Goal: Navigation & Orientation: Find specific page/section

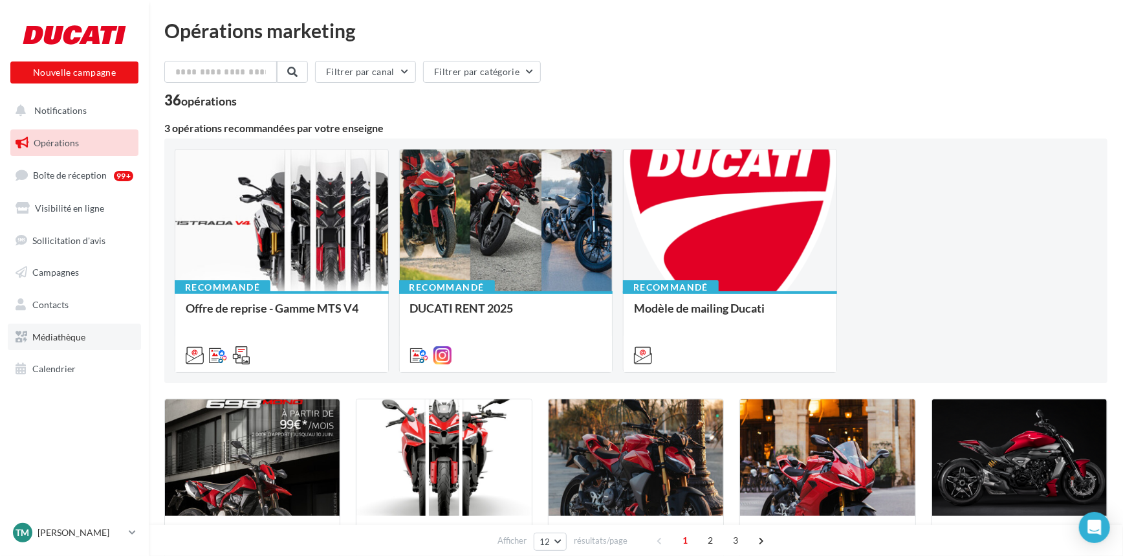
click at [77, 333] on span "Médiathèque" at bounding box center [58, 336] width 53 height 11
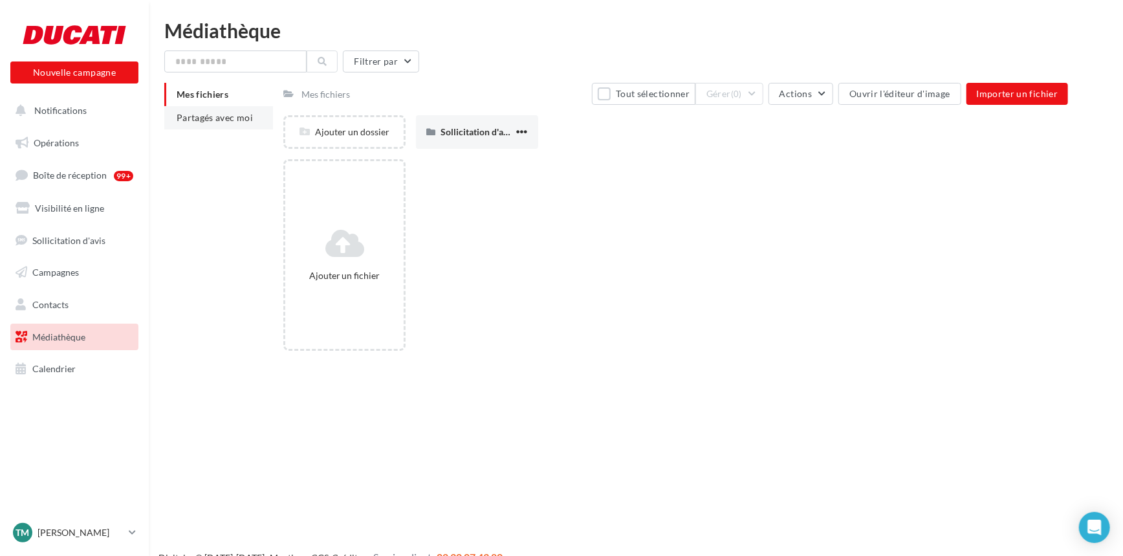
click at [236, 106] on li "Partagés avec moi" at bounding box center [218, 117] width 109 height 23
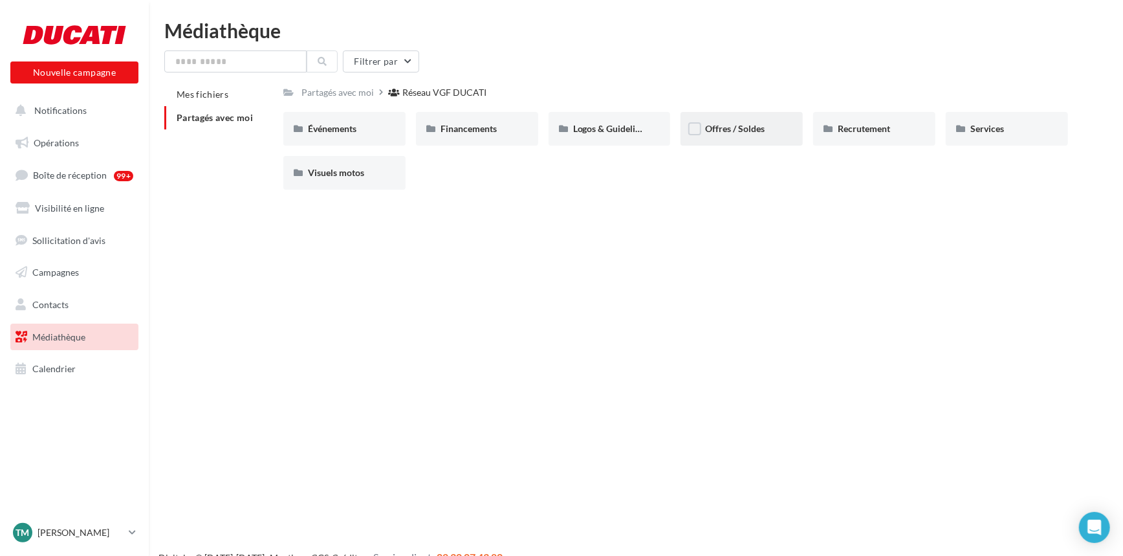
click at [744, 131] on span "Offres / Soldes" at bounding box center [735, 128] width 60 height 11
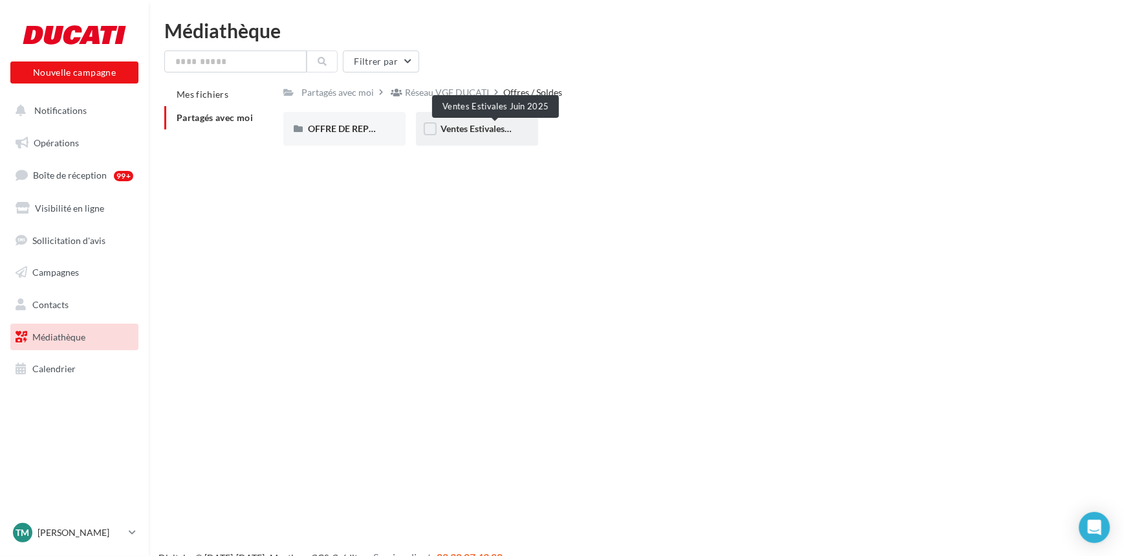
click at [497, 130] on span "Ventes Estivales Juin 2025" at bounding box center [493, 128] width 105 height 11
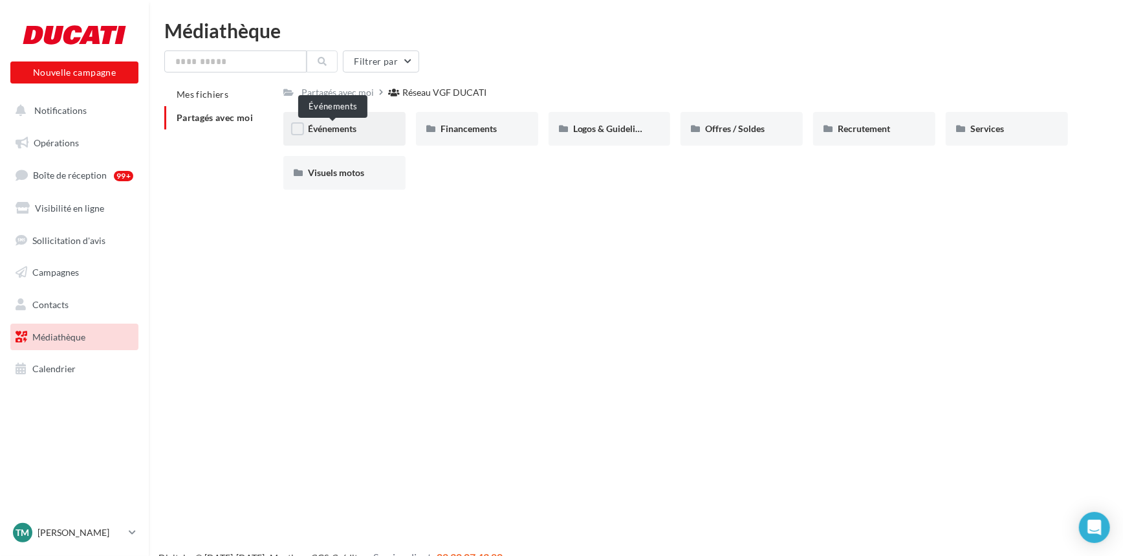
click at [356, 131] on span "Événements" at bounding box center [332, 128] width 49 height 11
click at [362, 136] on div "Événements" at bounding box center [344, 129] width 122 height 34
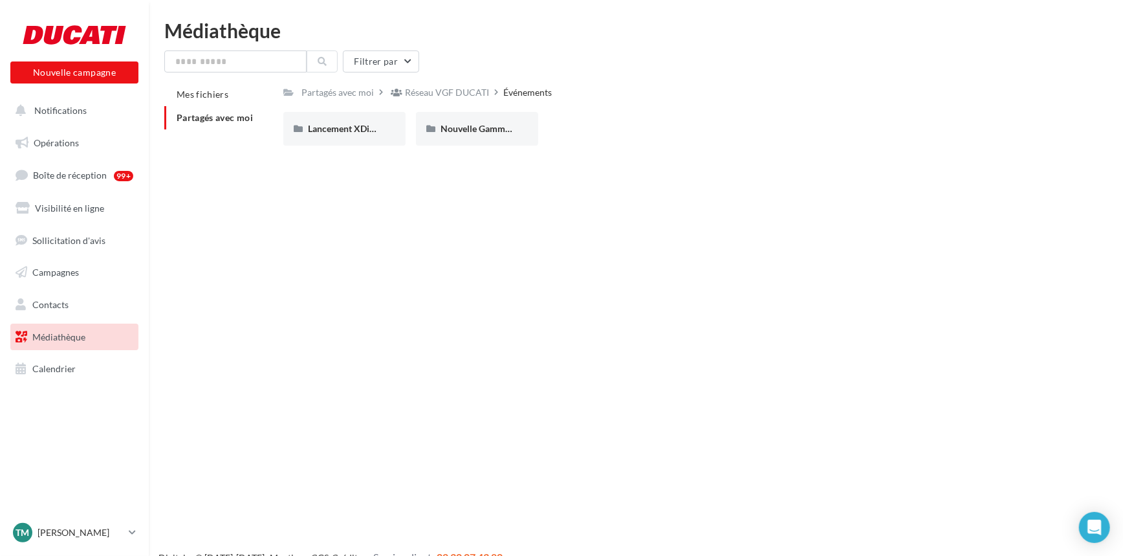
click at [360, 135] on div "Lancement XDiavel V4" at bounding box center [344, 128] width 73 height 13
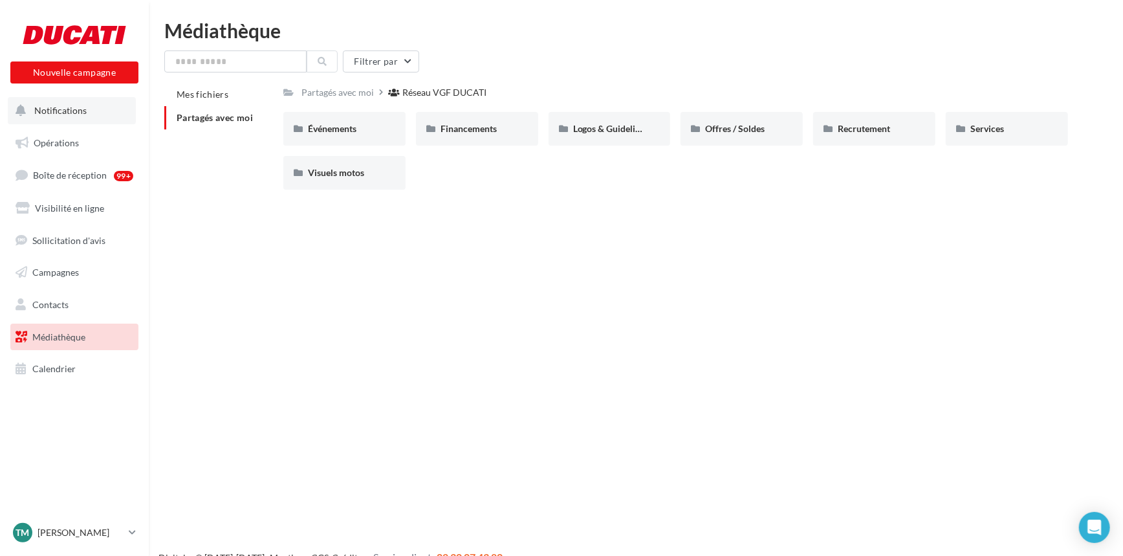
click at [111, 113] on button "Notifications" at bounding box center [72, 110] width 128 height 27
